Goal: Information Seeking & Learning: Find contact information

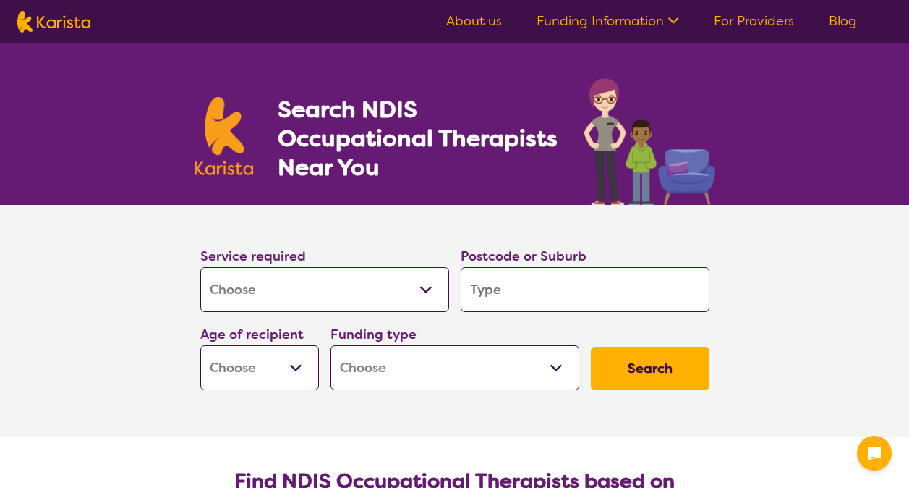
select select "[MEDICAL_DATA]"
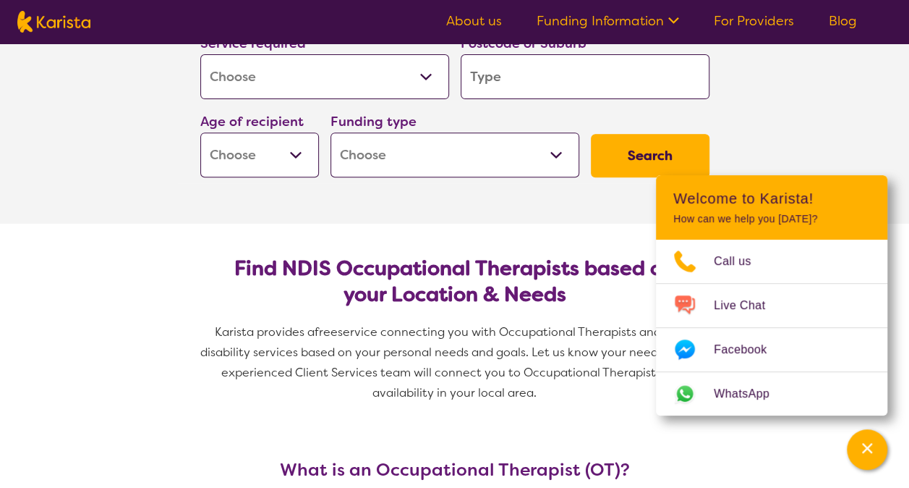
scroll to position [44, 0]
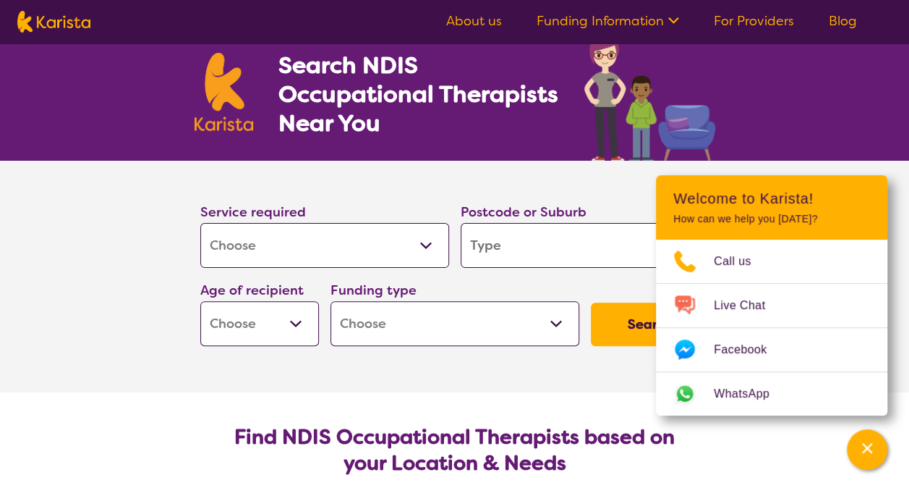
click at [550, 407] on section "Find NDIS Occupational Therapists based on your Location & Needs Karista provid…" at bounding box center [455, 492] width 556 height 201
click at [494, 245] on input "search" at bounding box center [585, 245] width 249 height 45
type input "3"
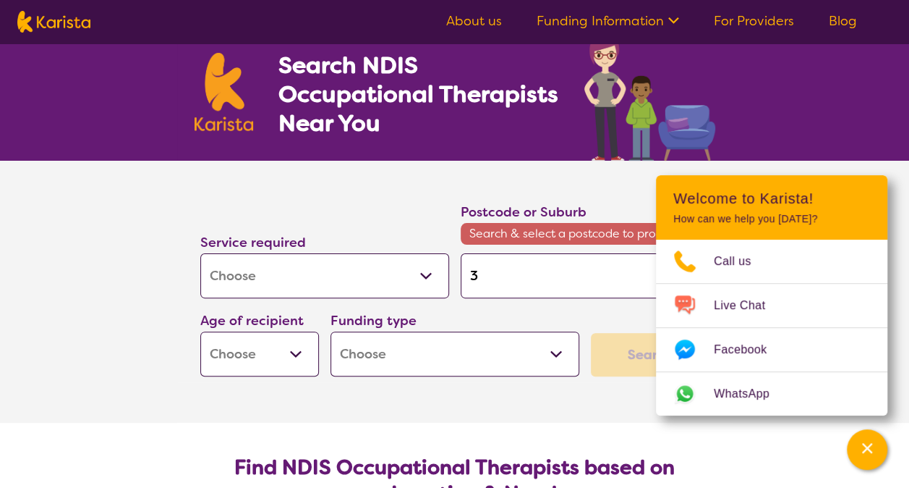
type input "30"
type input "302"
type input "3023"
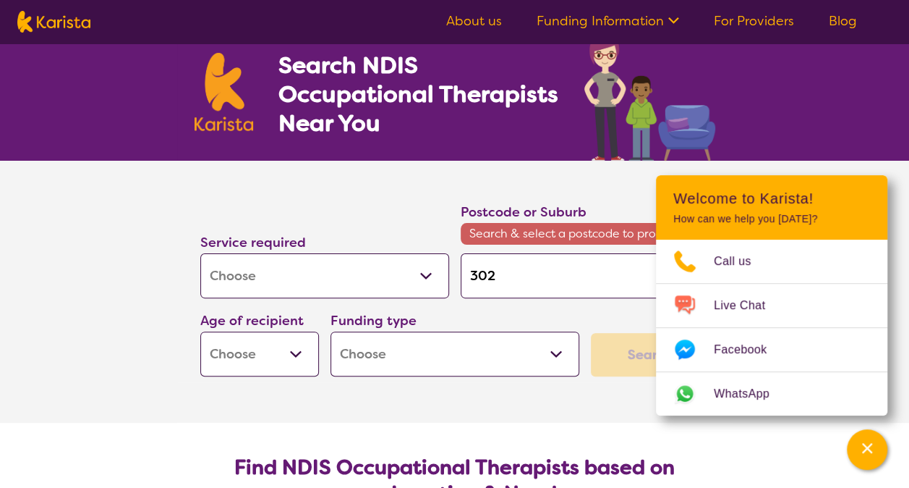
type input "3023"
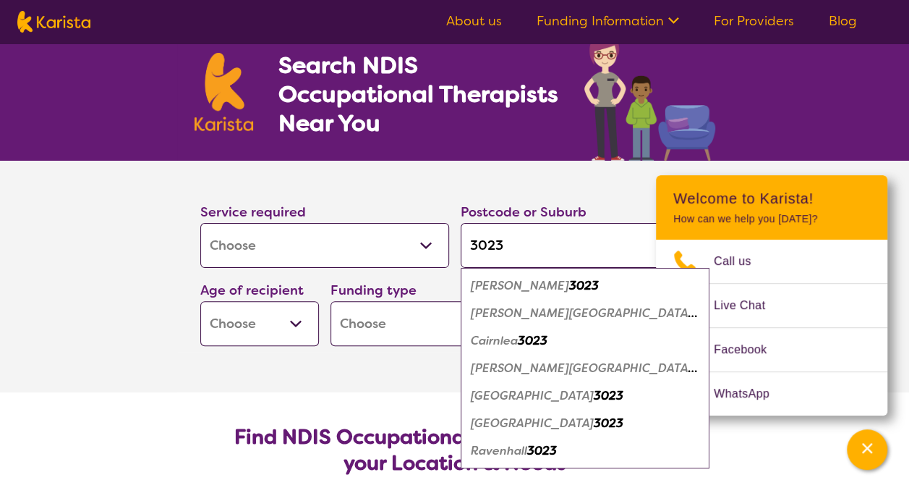
scroll to position [124, 0]
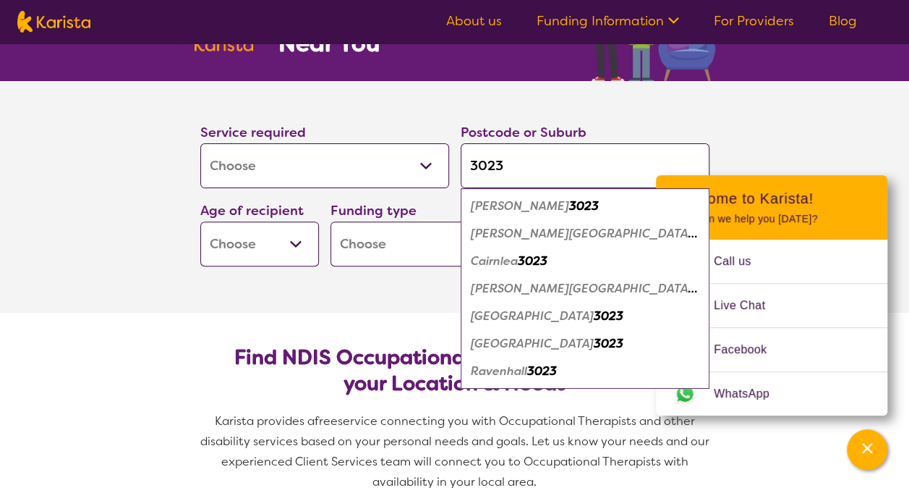
type input "302"
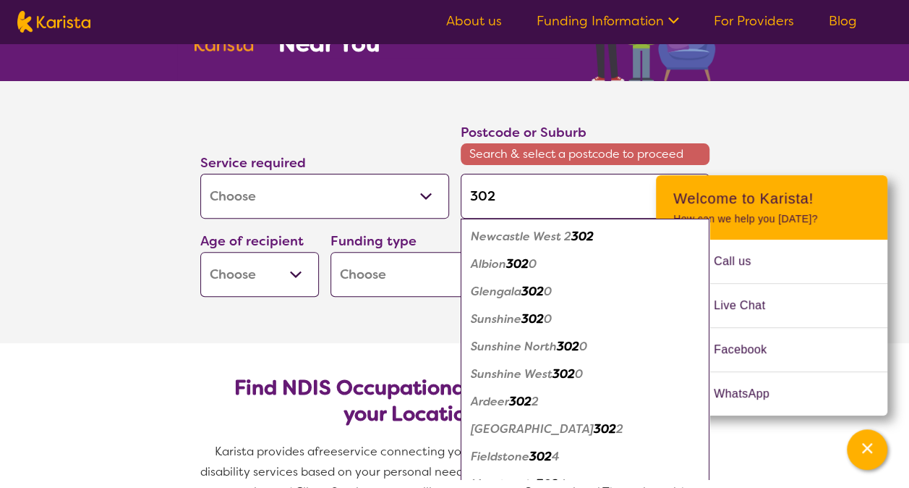
type input "30"
type input "3"
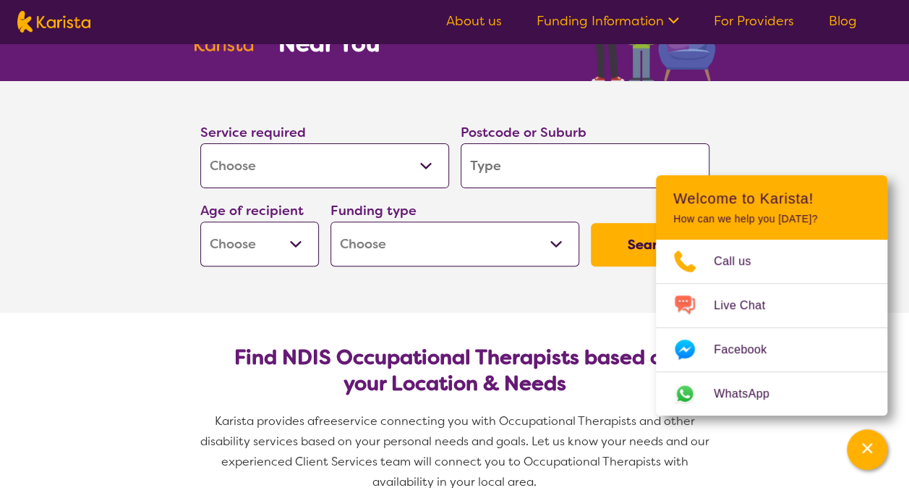
type input "m"
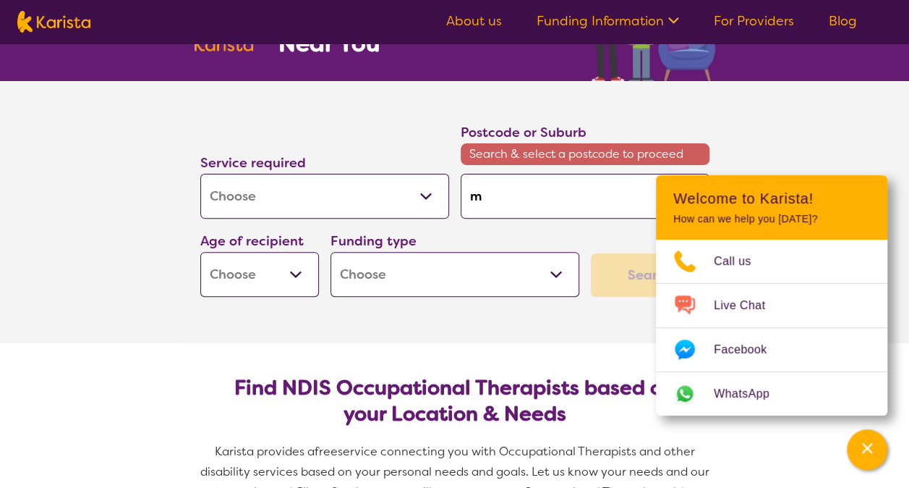
type input "me"
type input "[PERSON_NAME]"
type input "melt"
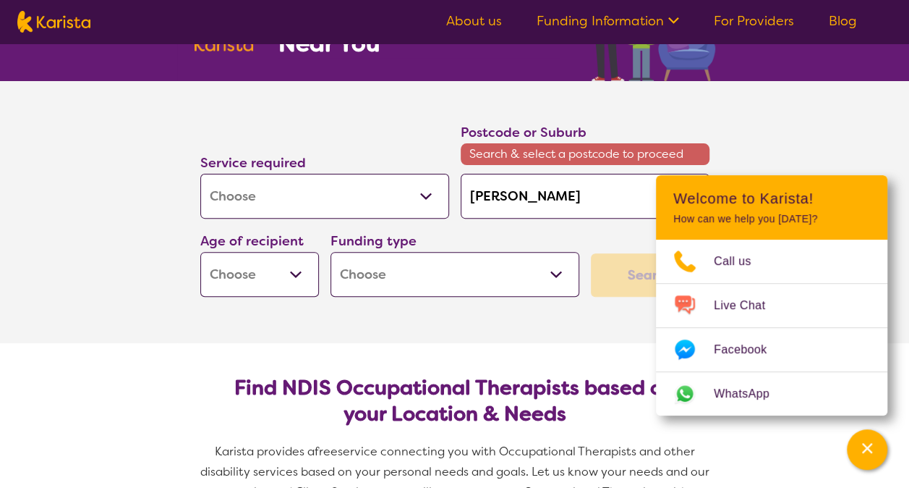
type input "melt"
type input "melto"
type input "[PERSON_NAME]"
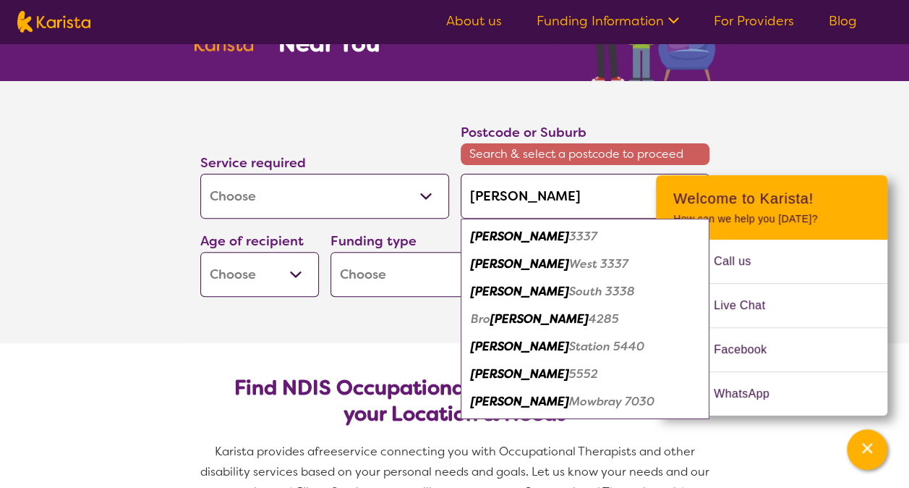
click at [569, 234] on em "3337" at bounding box center [583, 236] width 28 height 15
type input "3337"
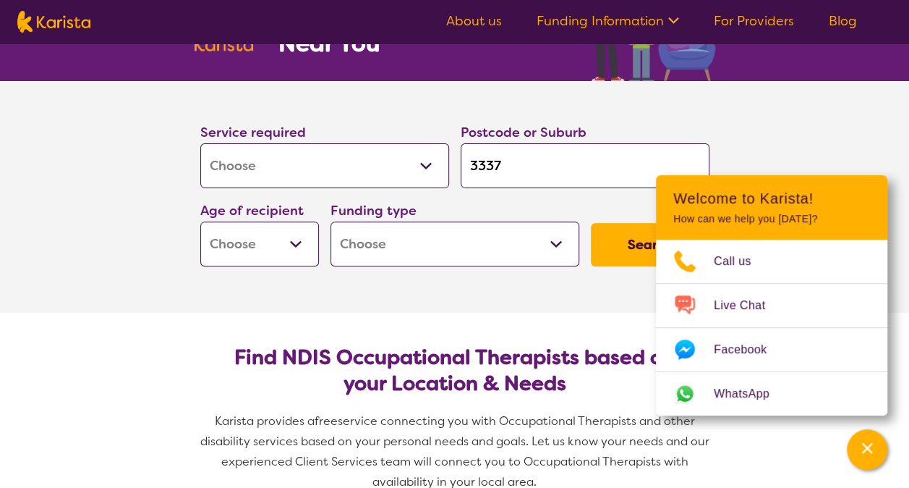
click at [299, 240] on select "Early Childhood - 0 to 9 Child - 10 to 11 Adolescent - 12 to 17 Adult - 18 to 6…" at bounding box center [259, 243] width 119 height 45
select select "EC"
click at [200, 221] on select "Early Childhood - 0 to 9 Child - 10 to 11 Adolescent - 12 to 17 Adult - 18 to 6…" at bounding box center [259, 243] width 119 height 45
select select "EC"
click at [439, 231] on select "Home Care Package (HCP) National Disability Insurance Scheme (NDIS) I don't know" at bounding box center [455, 243] width 249 height 45
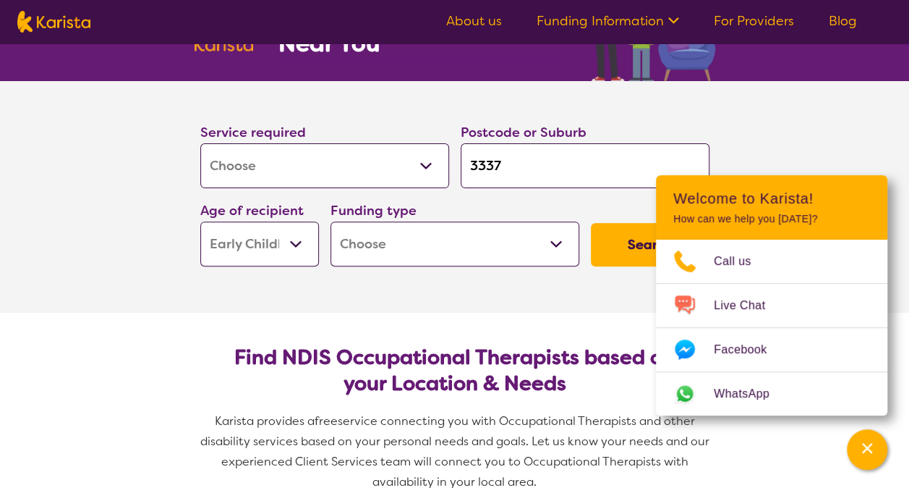
select select "NDIS"
click at [331, 221] on select "Home Care Package (HCP) National Disability Insurance Scheme (NDIS) I don't know" at bounding box center [455, 243] width 249 height 45
select select "NDIS"
click at [643, 237] on button "Search" at bounding box center [650, 244] width 119 height 43
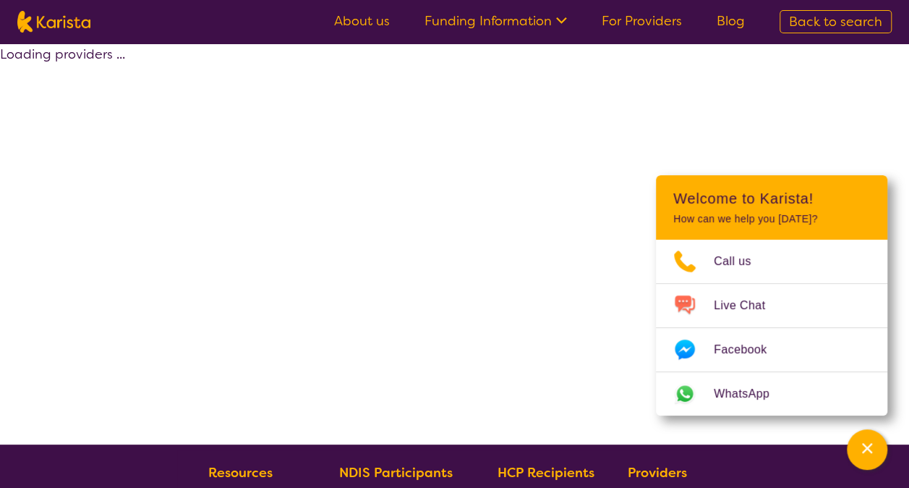
select select "by_score"
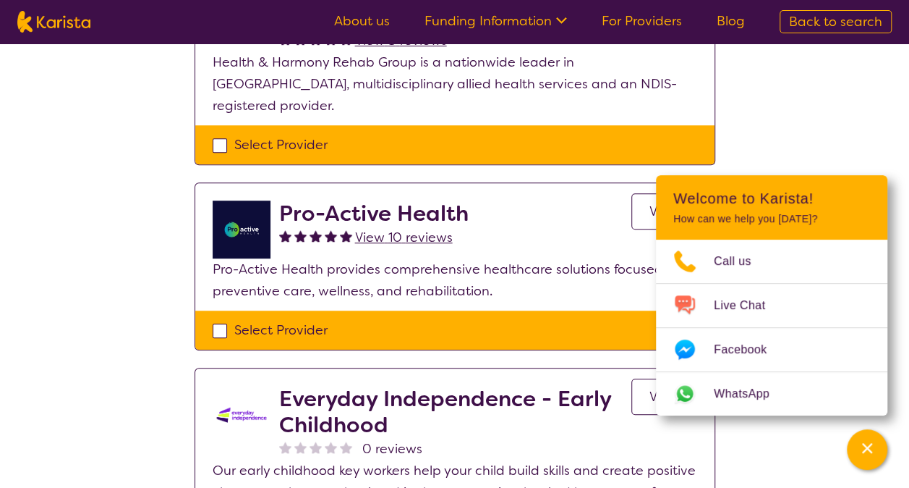
scroll to position [522, 0]
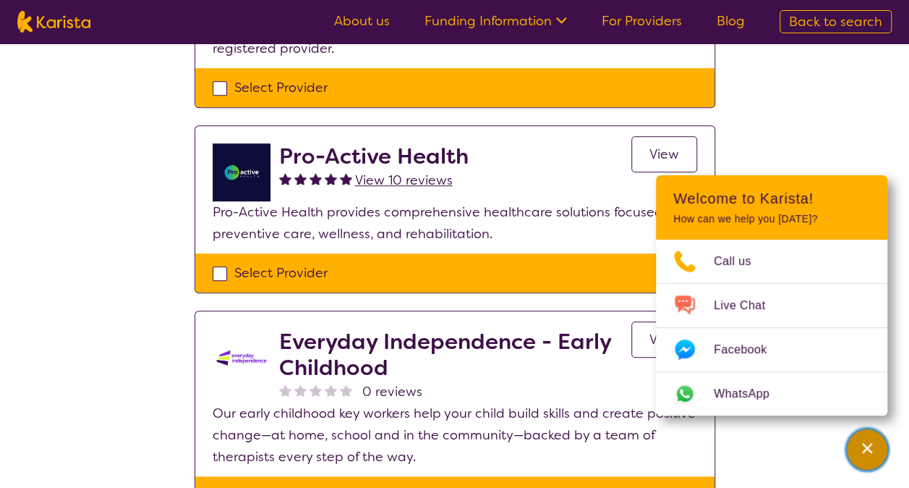
click at [867, 449] on icon "Channel Menu" at bounding box center [867, 448] width 10 height 10
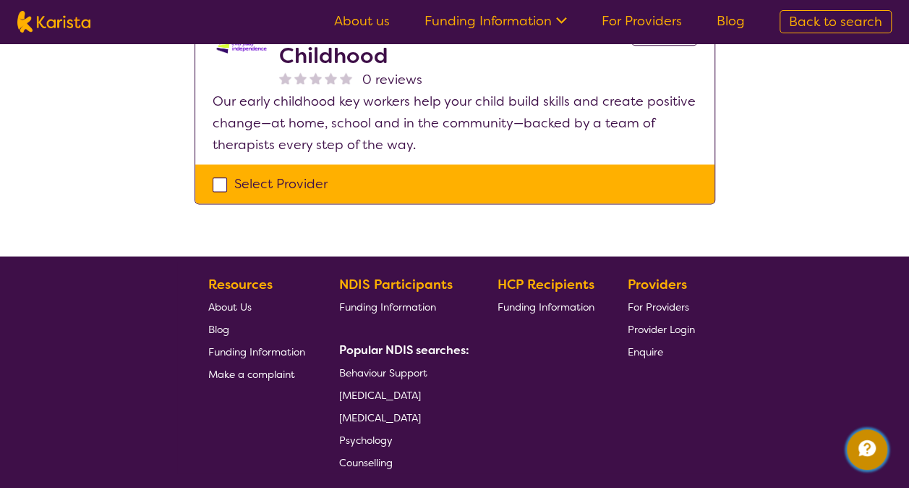
scroll to position [430, 0]
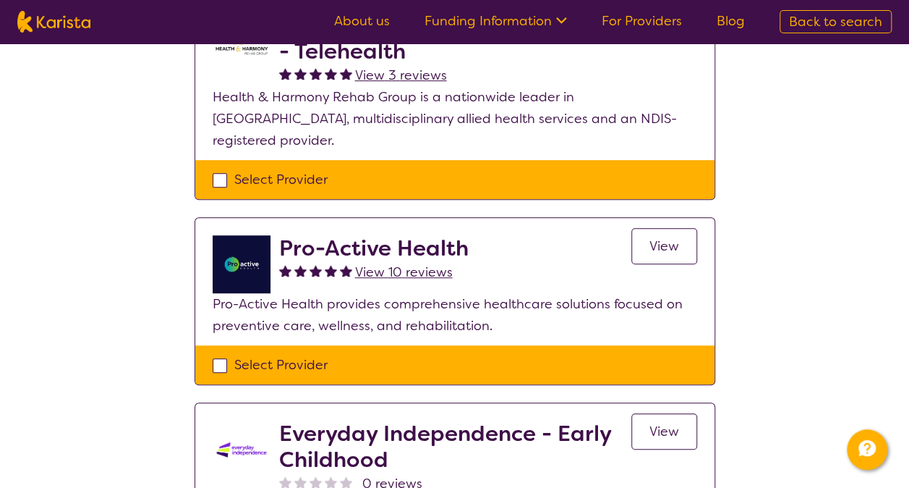
click at [654, 237] on span "View" at bounding box center [665, 245] width 30 height 17
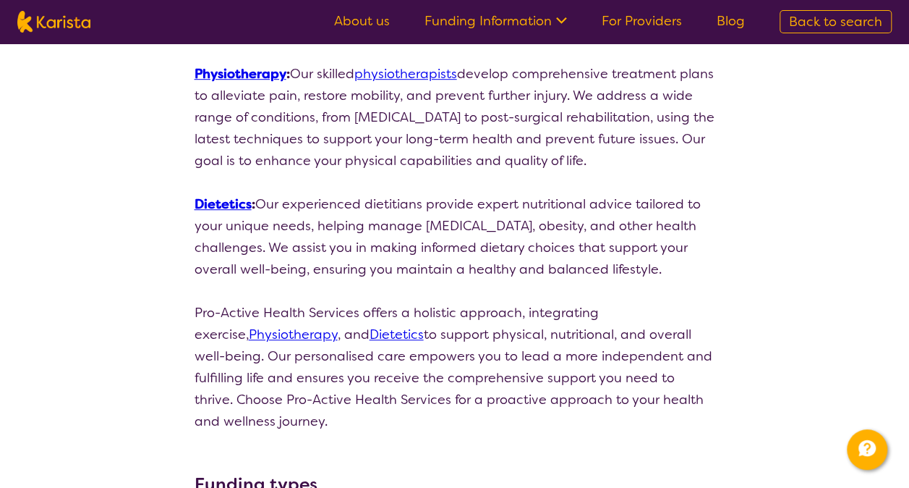
select select "by_score"
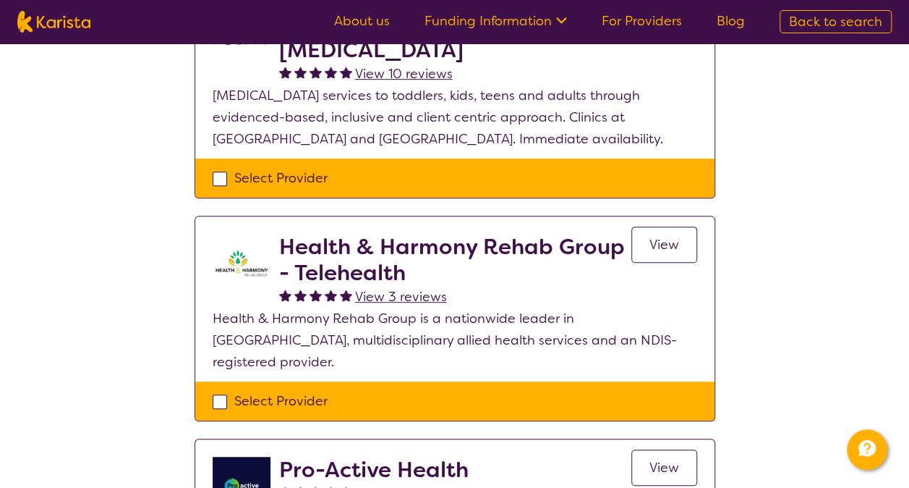
scroll to position [210, 0]
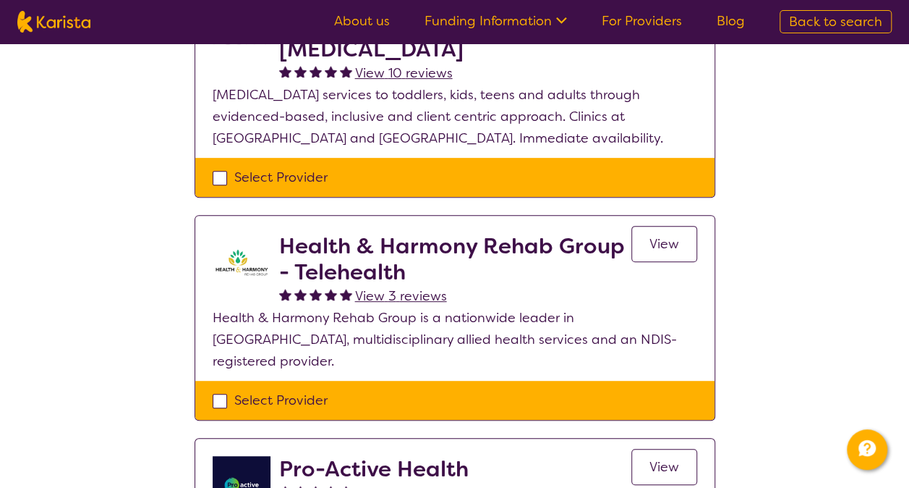
click at [662, 244] on span "View" at bounding box center [665, 243] width 30 height 17
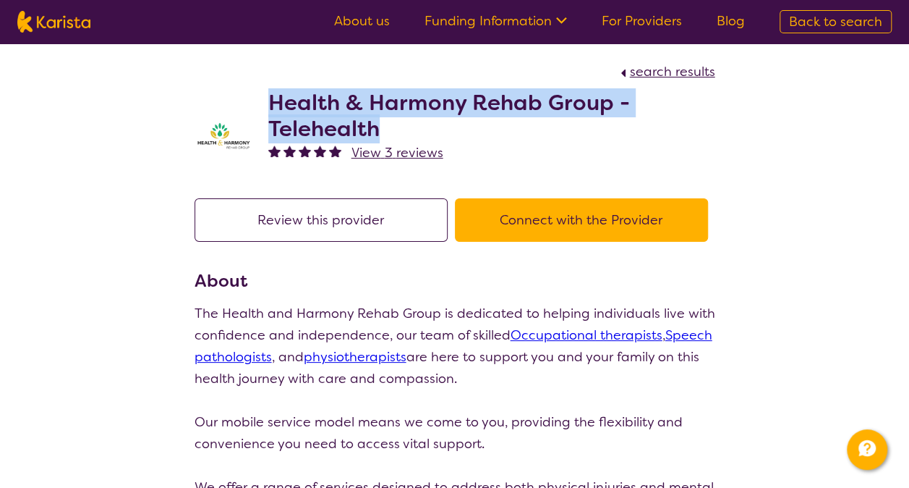
drag, startPoint x: 389, startPoint y: 127, endPoint x: 268, endPoint y: 100, distance: 123.9
click at [268, 100] on h2 "Health & Harmony Rehab Group - Telehealth" at bounding box center [491, 116] width 447 height 52
copy h2 "Health & Harmony Rehab Group - Telehealth"
